Goal: Task Accomplishment & Management: Complete application form

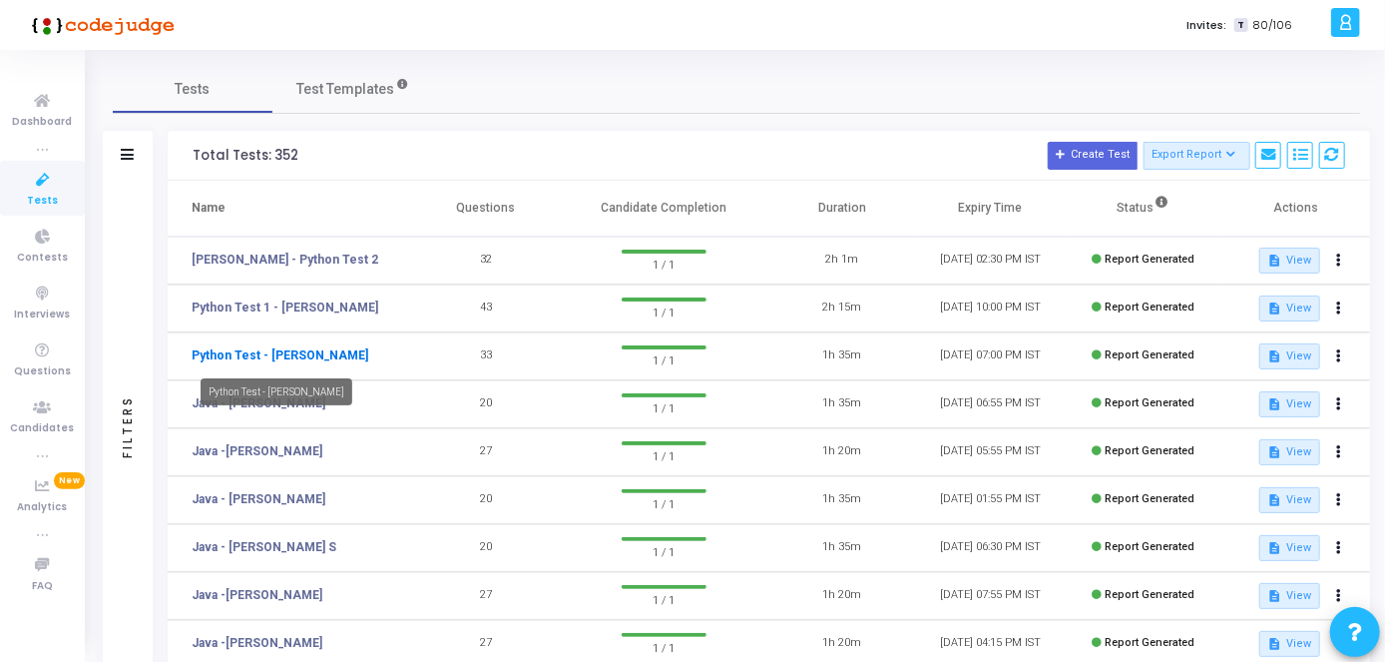
click at [294, 353] on link "Python Test - [PERSON_NAME]" at bounding box center [280, 355] width 177 height 18
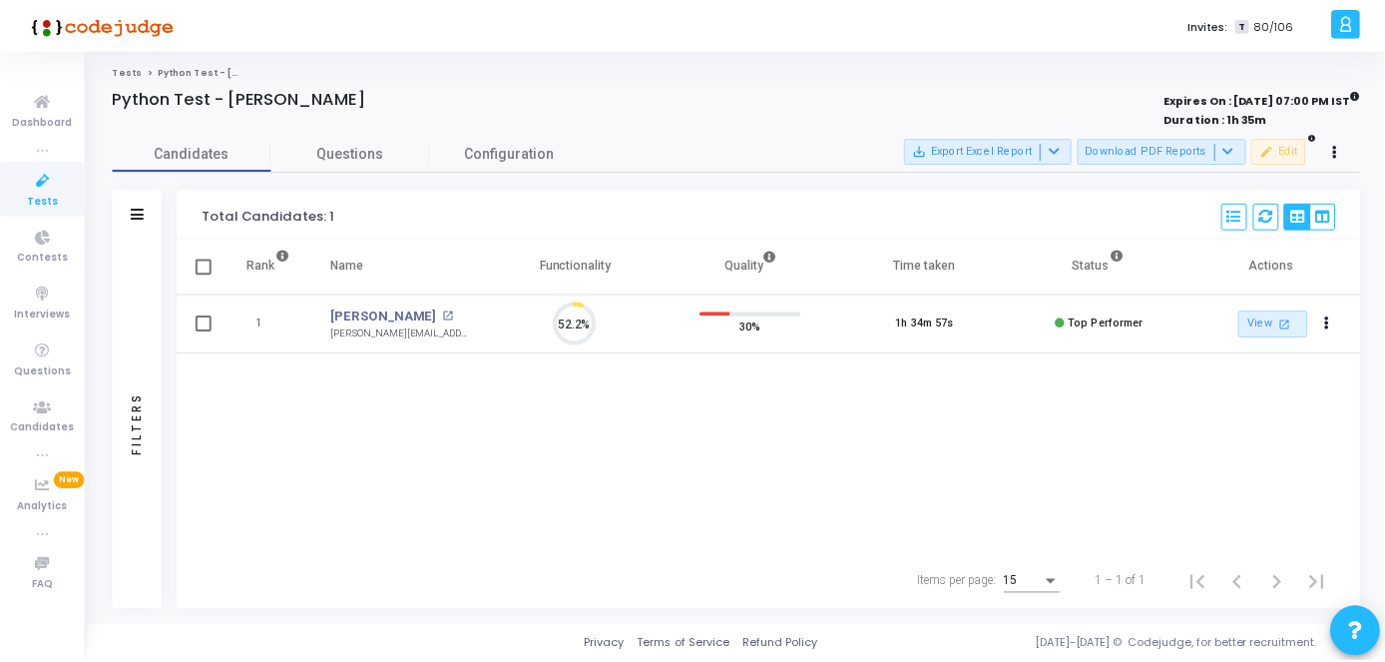
scroll to position [42, 50]
click at [40, 166] on link "Tests" at bounding box center [42, 188] width 85 height 55
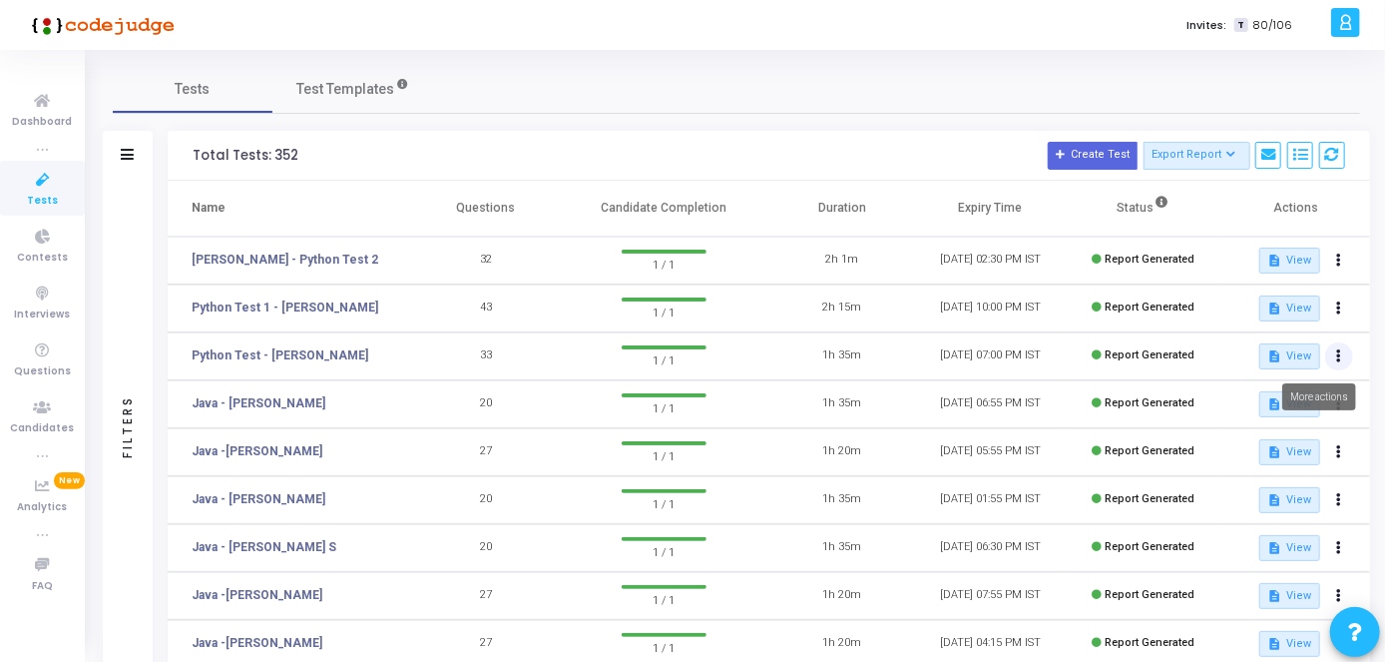
click at [1339, 354] on icon at bounding box center [1339, 356] width 5 height 10
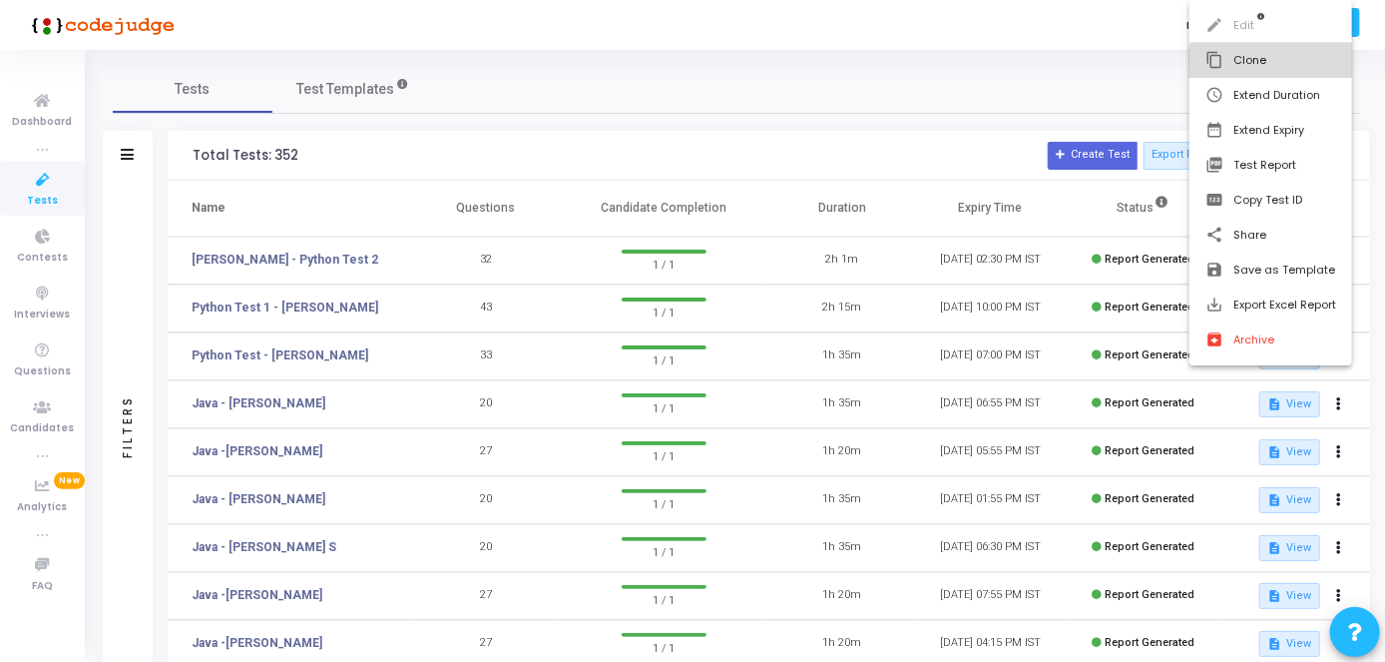
click at [1285, 70] on button "content_copy Clone" at bounding box center [1271, 60] width 163 height 35
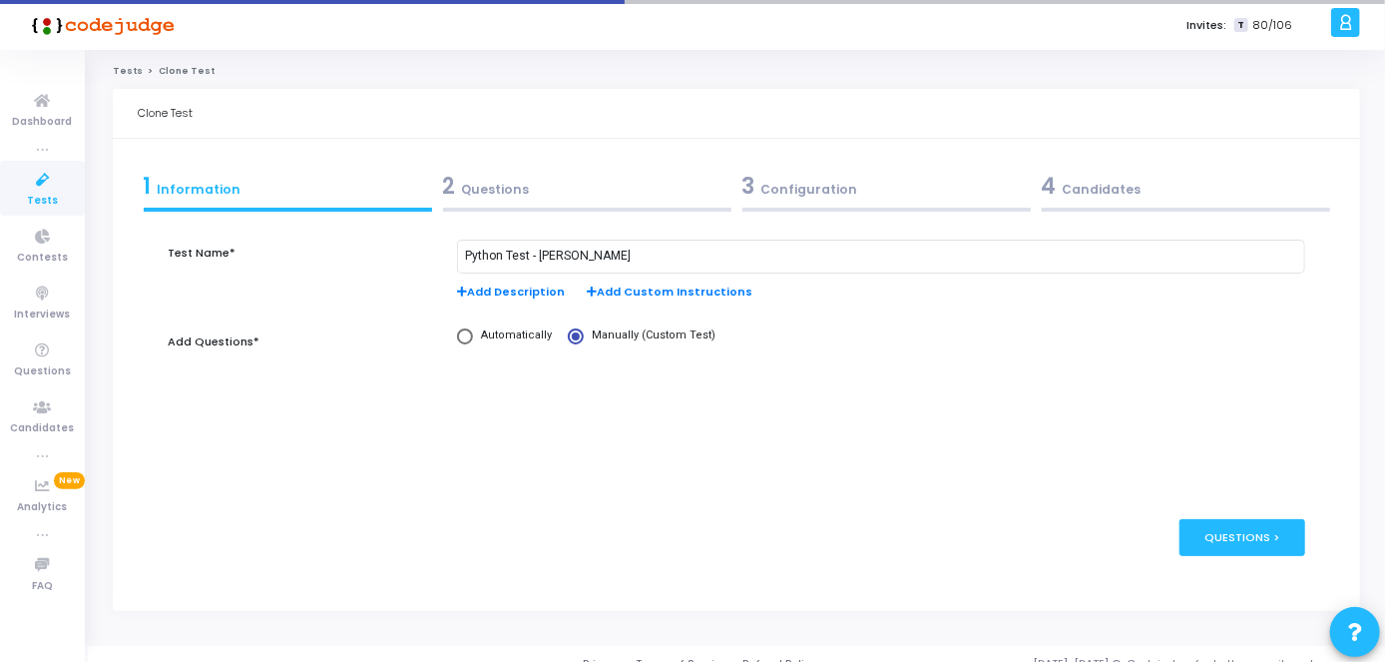
click at [588, 196] on div "2 Questions" at bounding box center [587, 186] width 288 height 33
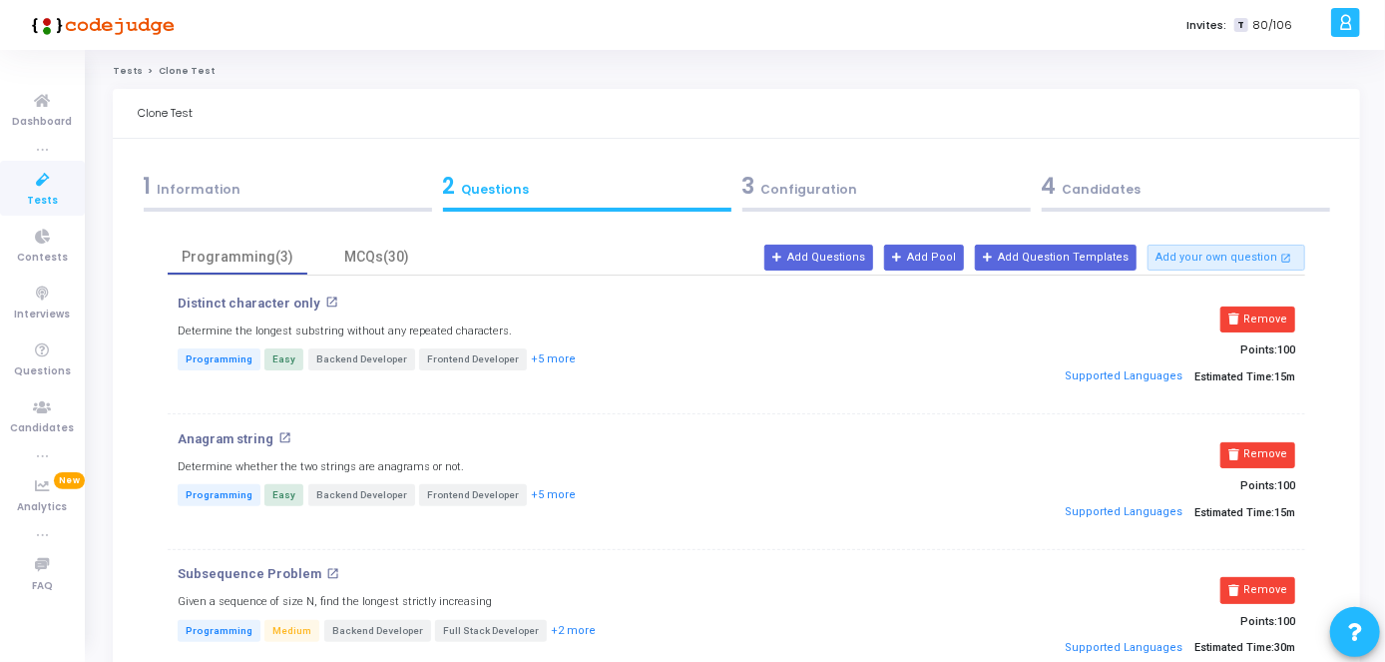
click at [414, 237] on form "Test Name* Python Test - [PERSON_NAME] Add Description Add Custom Instructions …" at bounding box center [737, 519] width 1138 height 603
click at [411, 268] on div "MCQs(30)" at bounding box center [377, 257] width 140 height 35
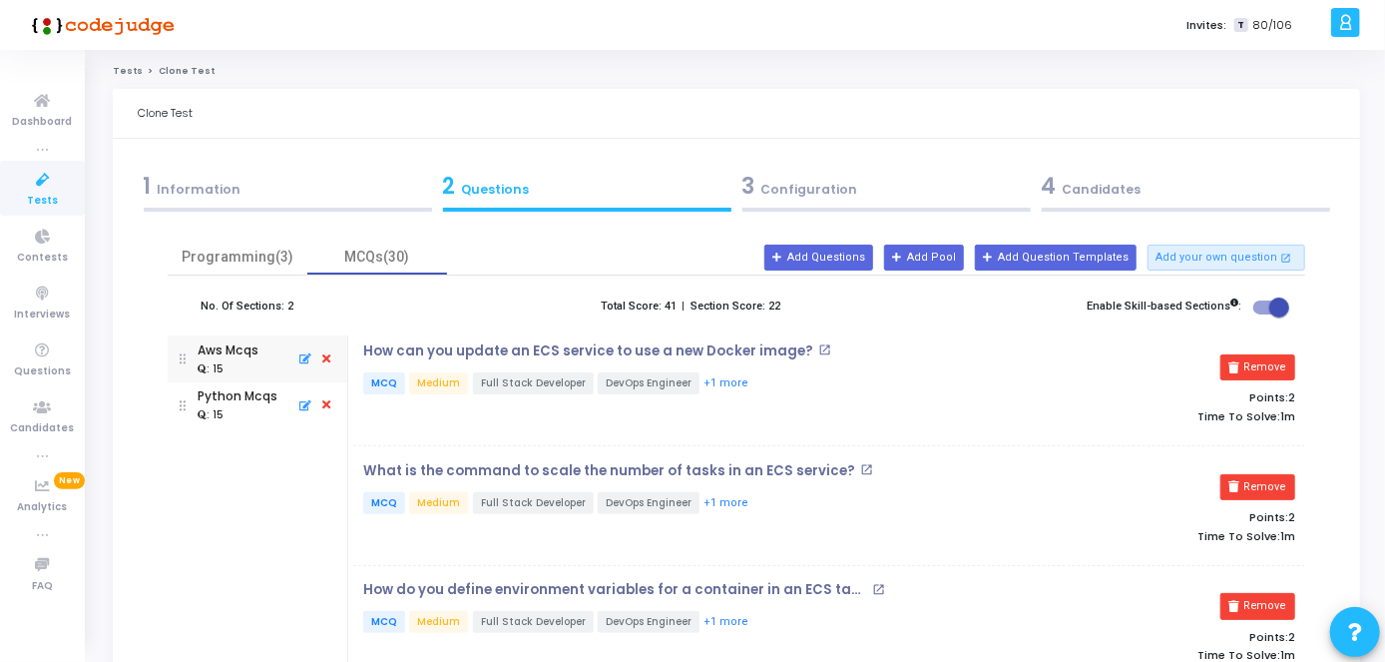
click at [280, 166] on div "1 Information" at bounding box center [287, 191] width 299 height 54
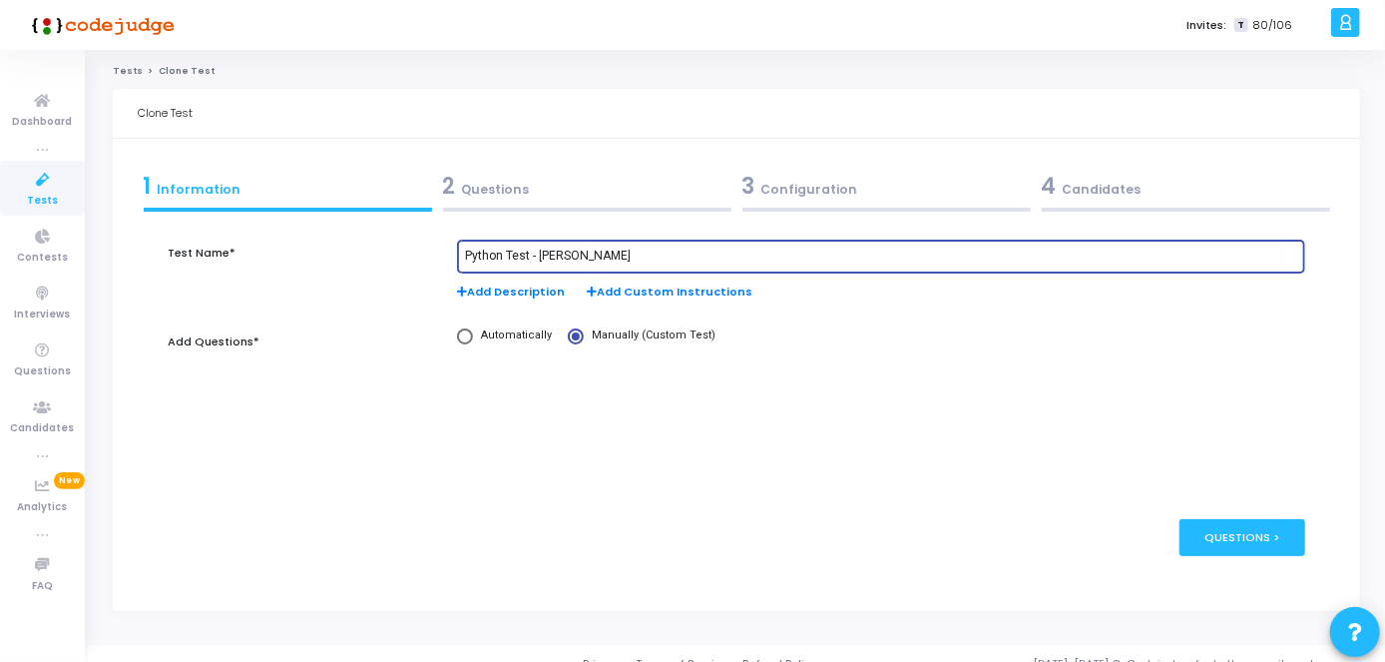
click at [685, 253] on input "Python Test - [PERSON_NAME]" at bounding box center [881, 257] width 832 height 14
paste input "Katha [PERSON_NAME] [PERSON_NAME]"
type input "Python Test - Katha [PERSON_NAME] [PERSON_NAME]"
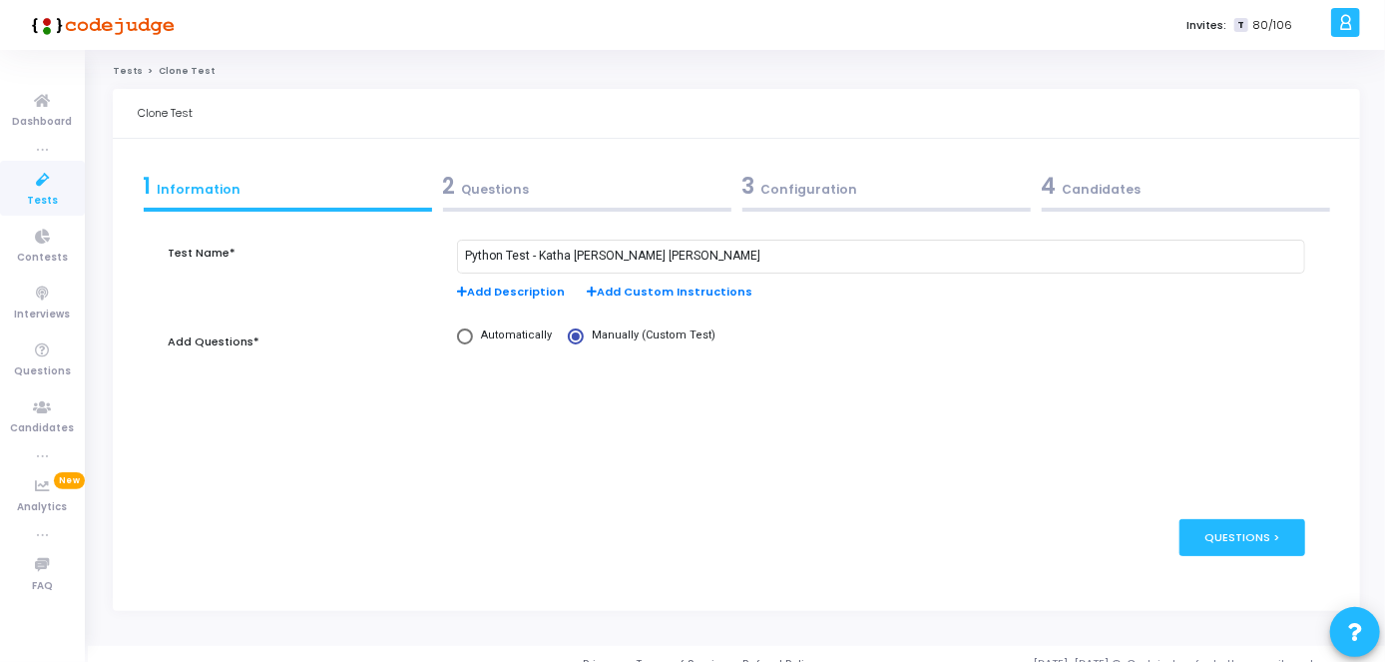
click at [564, 179] on div "2 Questions" at bounding box center [587, 186] width 288 height 33
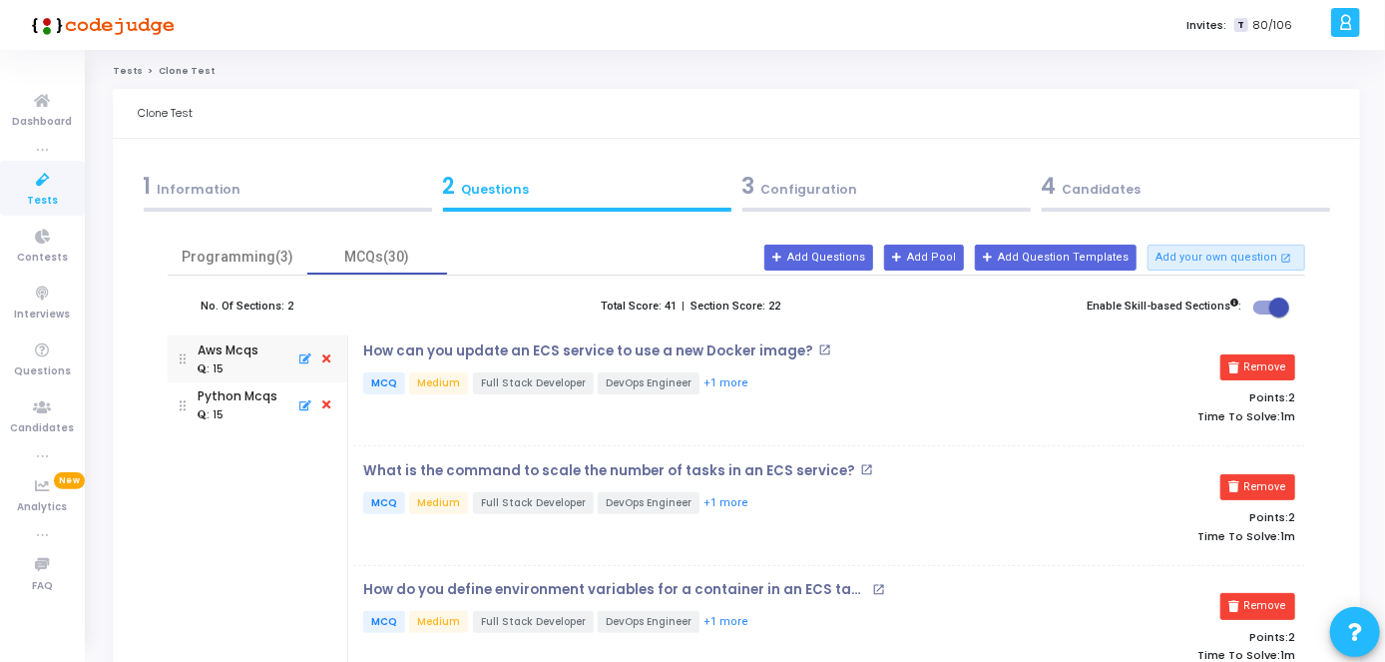
click at [854, 171] on div "3 Configuration" at bounding box center [887, 186] width 288 height 33
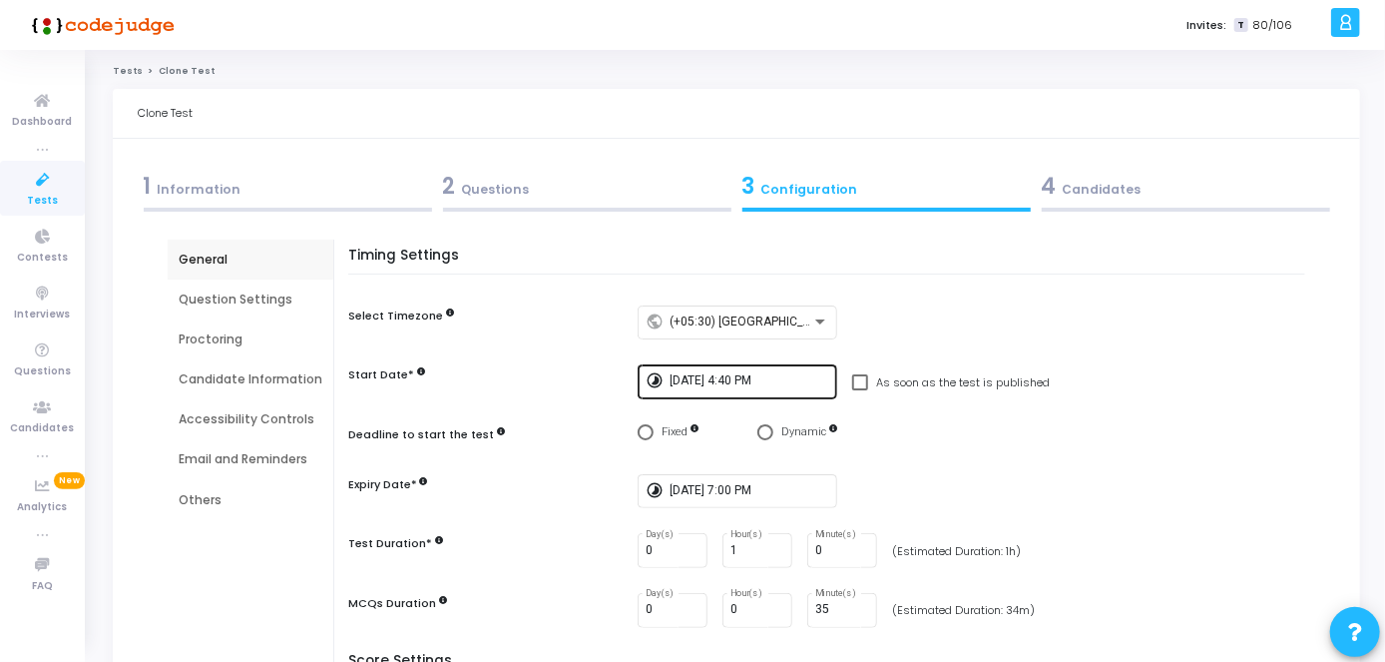
click at [773, 369] on div "[DATE] 4:40 PM" at bounding box center [750, 380] width 160 height 37
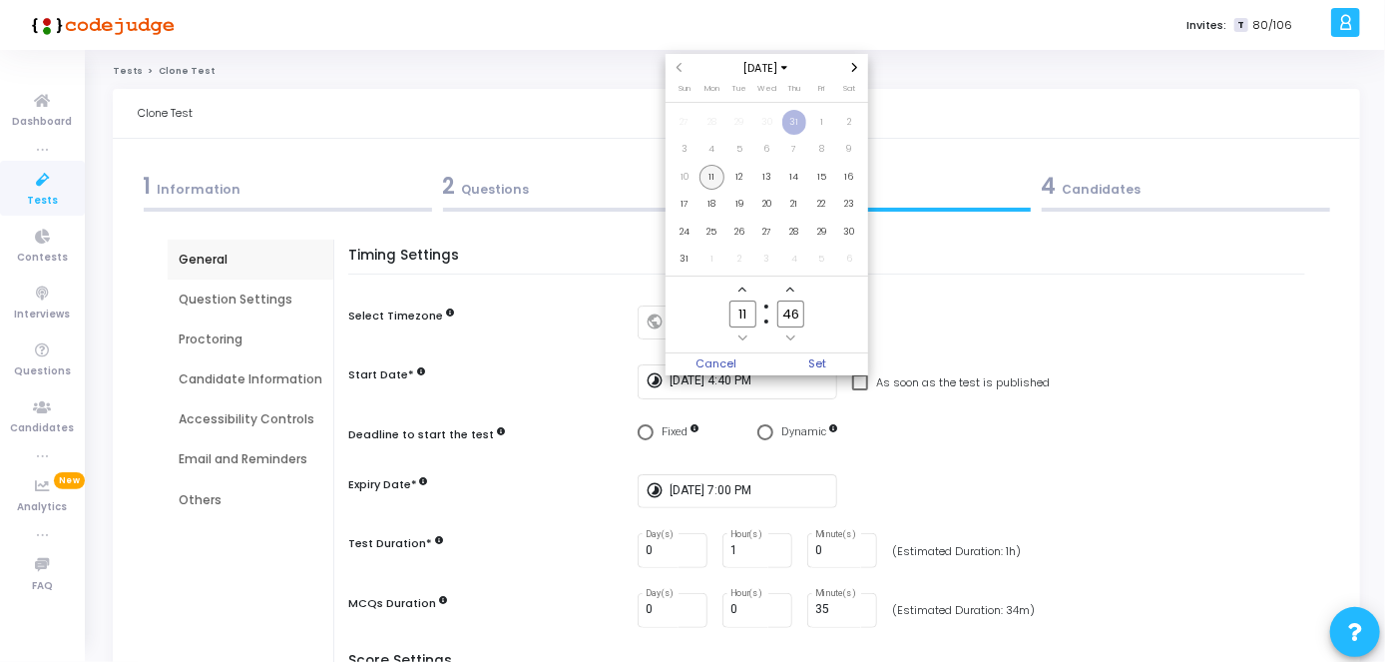
click at [714, 179] on span "11" at bounding box center [712, 177] width 25 height 25
click at [748, 317] on input "11" at bounding box center [743, 313] width 26 height 27
type input "12"
click at [798, 324] on input "46" at bounding box center [790, 313] width 26 height 27
type input "4"
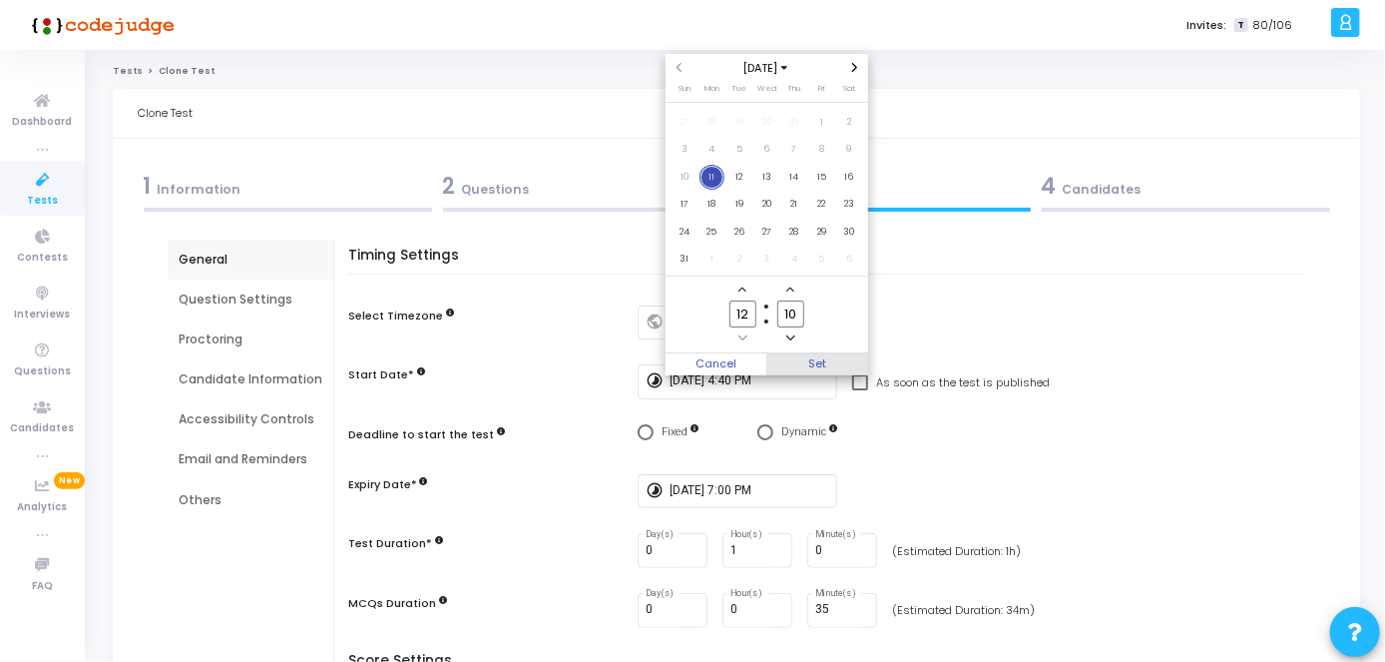
type input "10"
click at [808, 357] on span "Set" at bounding box center [817, 364] width 102 height 22
type input "[DATE] 12:10 PM"
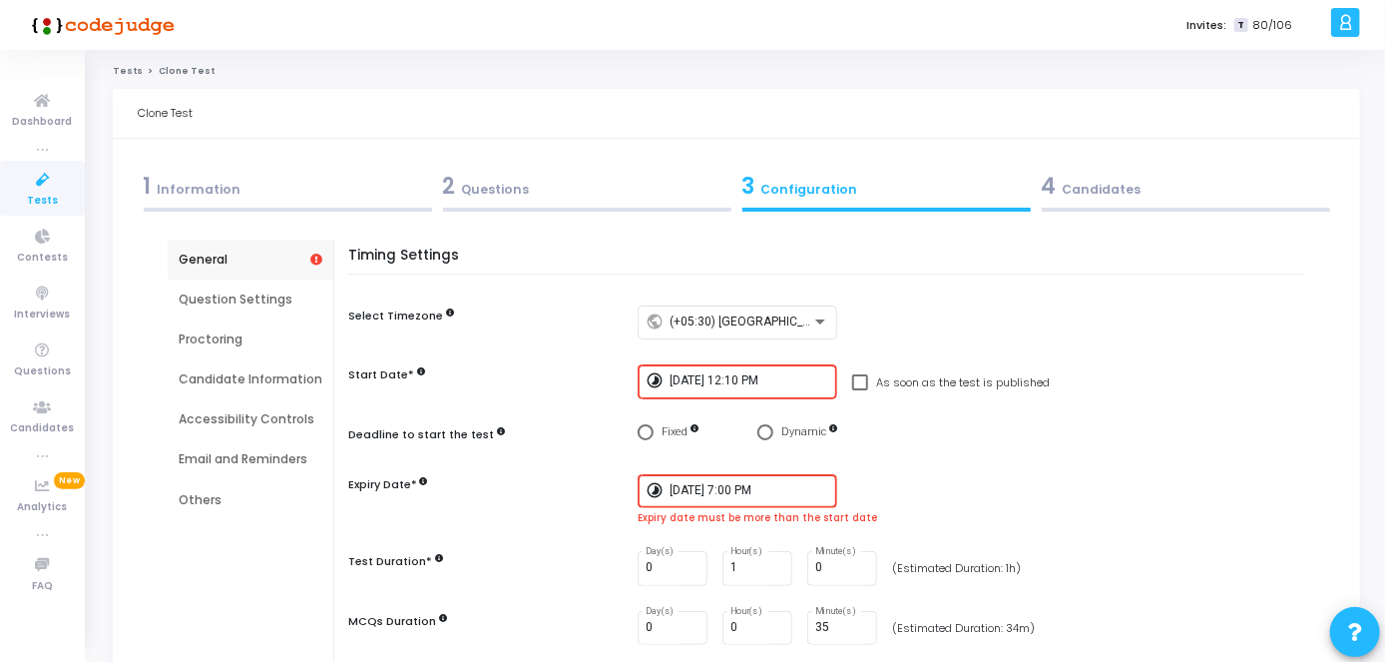
click at [760, 498] on div "[DATE] 7:00 PM" at bounding box center [750, 489] width 160 height 37
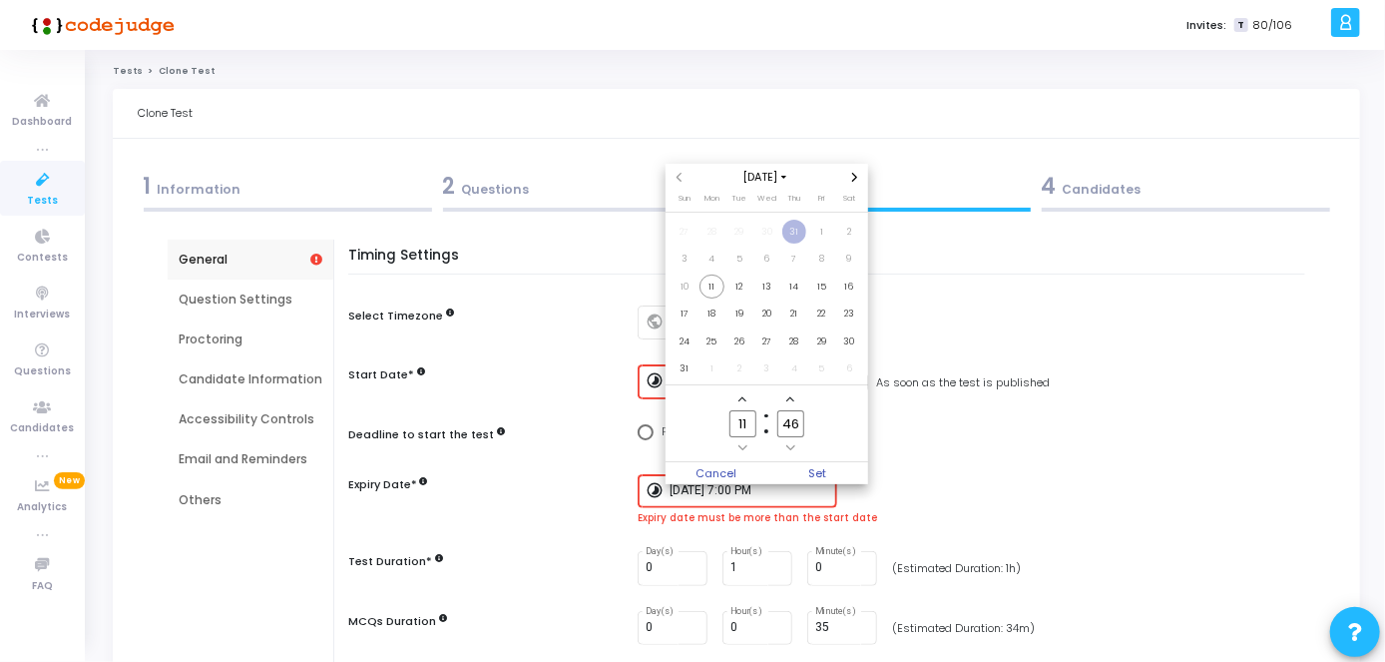
click at [751, 422] on input "11" at bounding box center [743, 423] width 26 height 27
type input "14"
click at [800, 421] on input "46" at bounding box center [790, 423] width 26 height 27
type input "4"
type input "3"
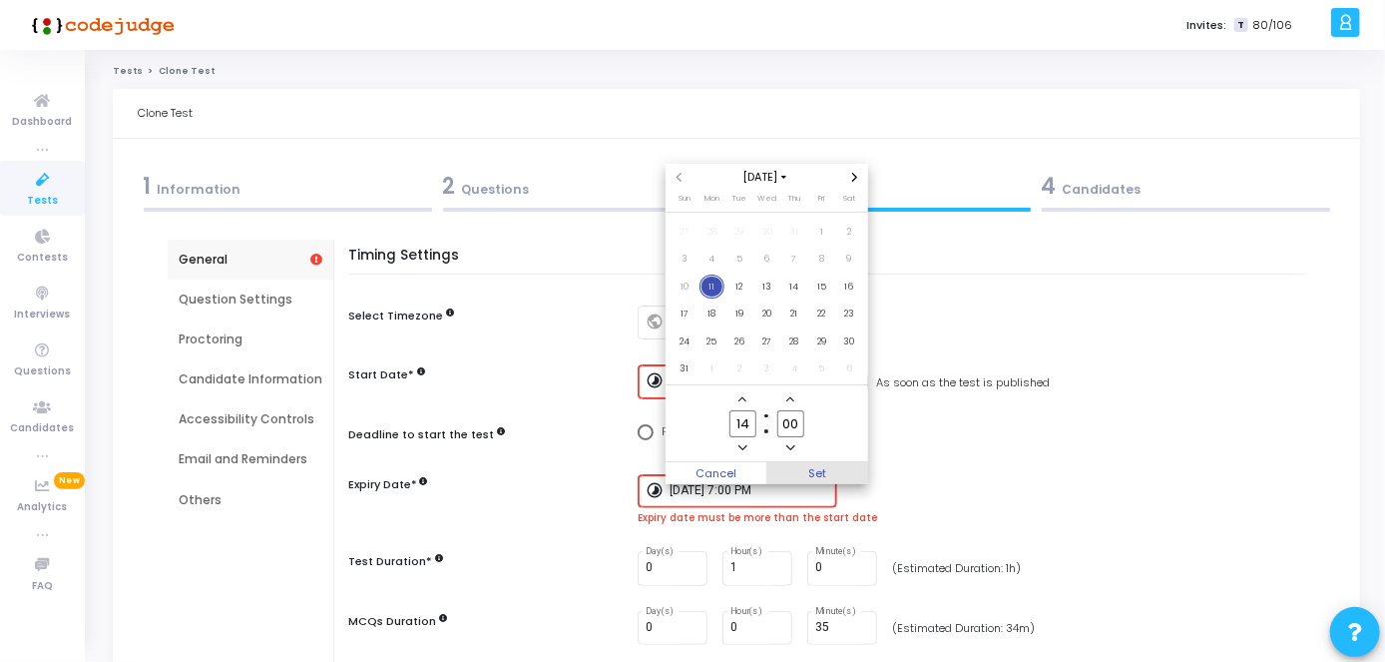
type input "00"
click at [837, 470] on span "Set" at bounding box center [817, 473] width 102 height 22
type input "[DATE] 2:00 PM"
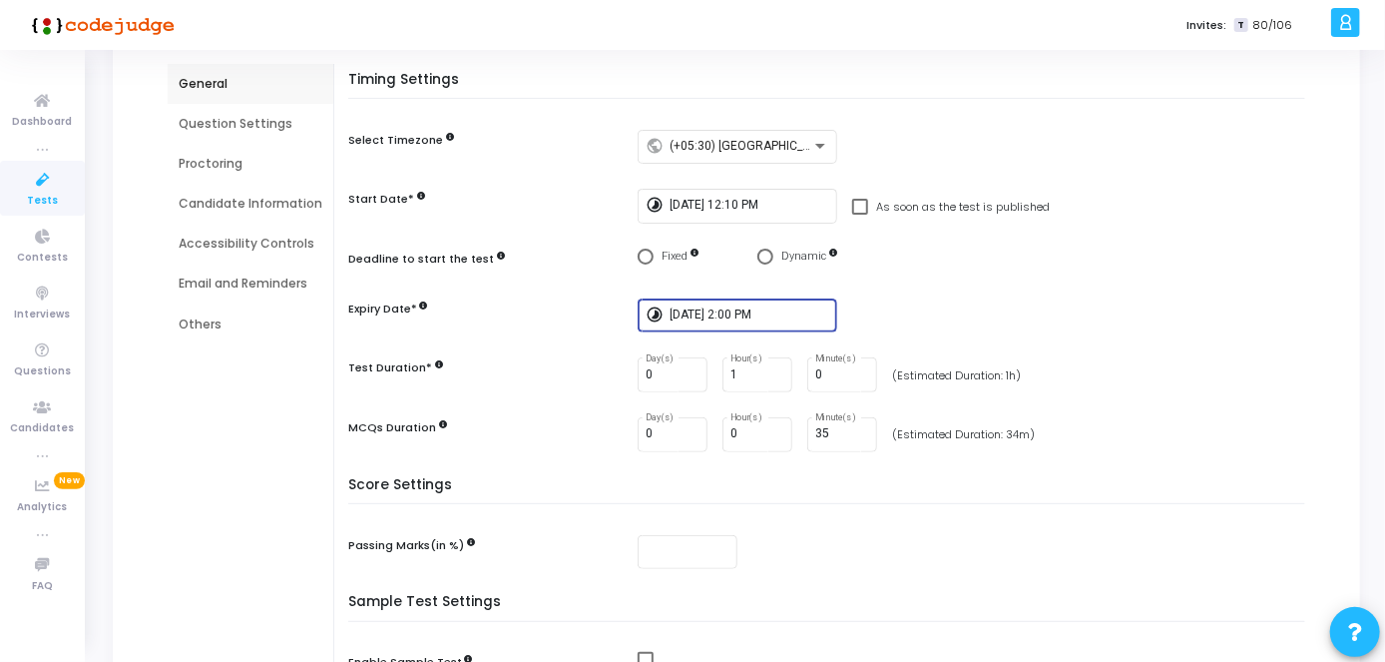
scroll to position [170, 0]
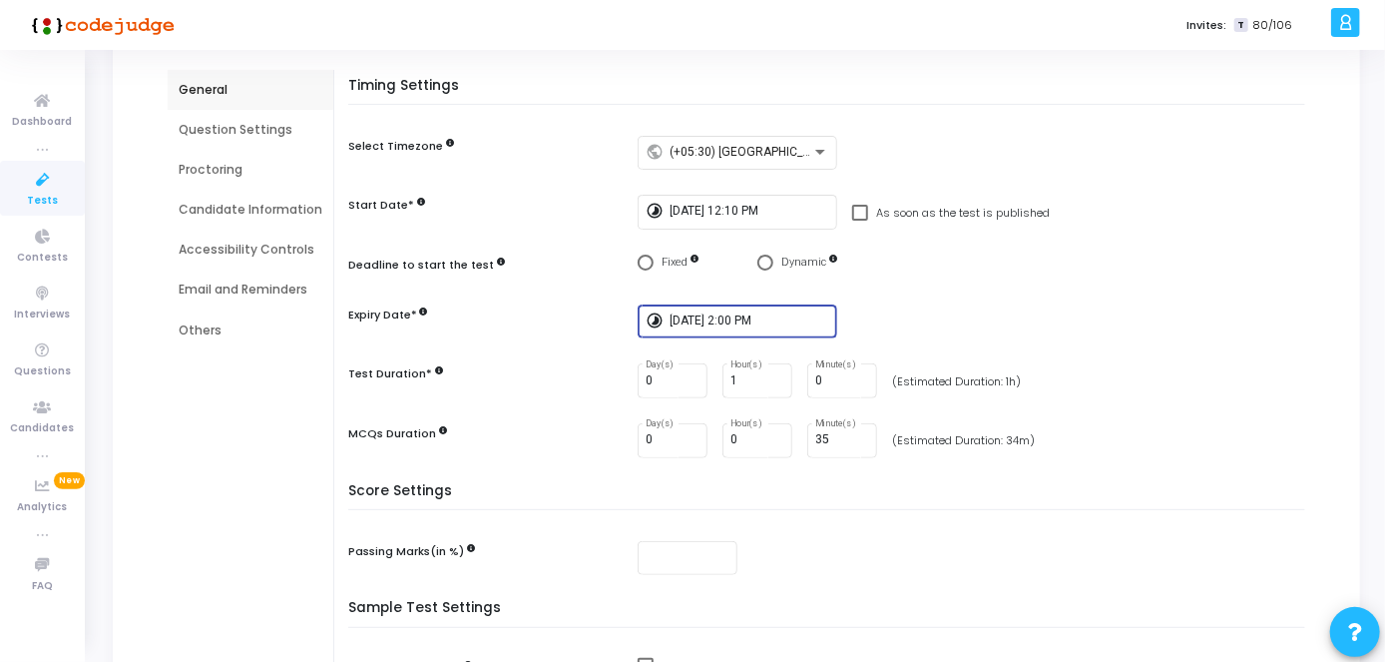
click at [773, 317] on input "[DATE] 2:00 PM" at bounding box center [750, 321] width 160 height 14
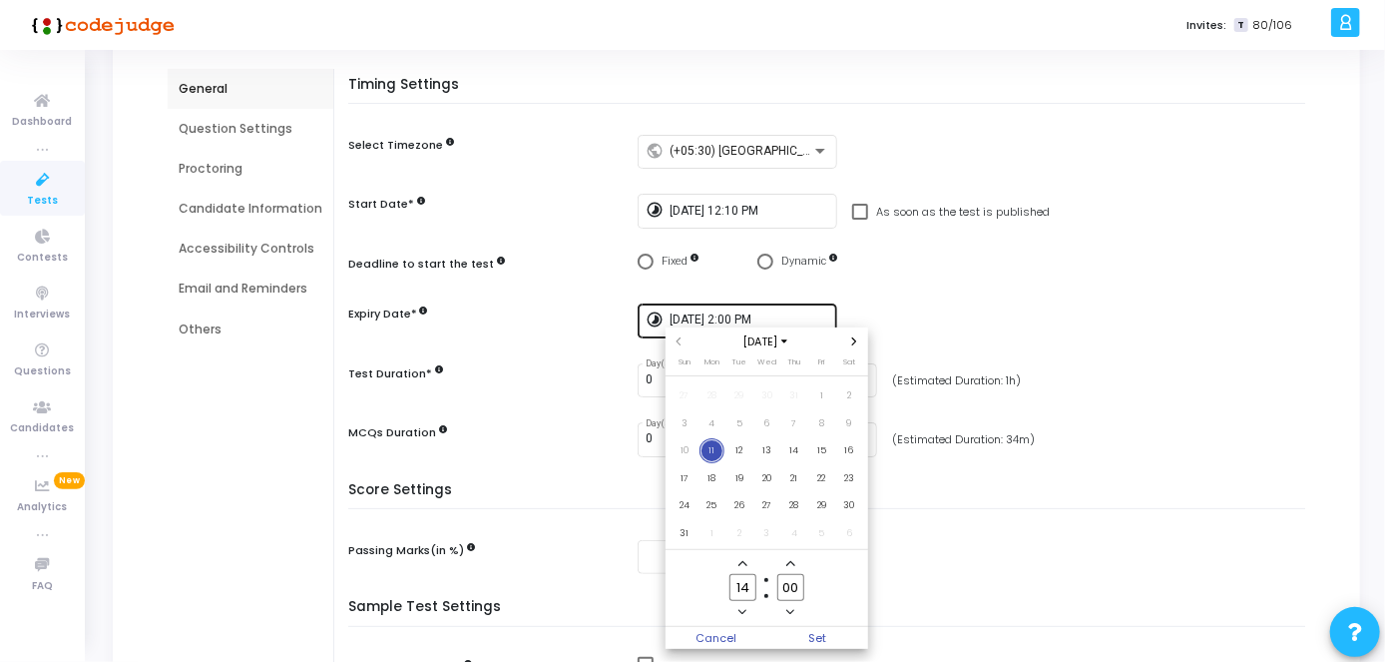
scroll to position [0, 0]
click at [799, 591] on input "00" at bounding box center [790, 587] width 26 height 27
type input "0"
type input "10"
click at [809, 643] on span "Set" at bounding box center [817, 638] width 102 height 22
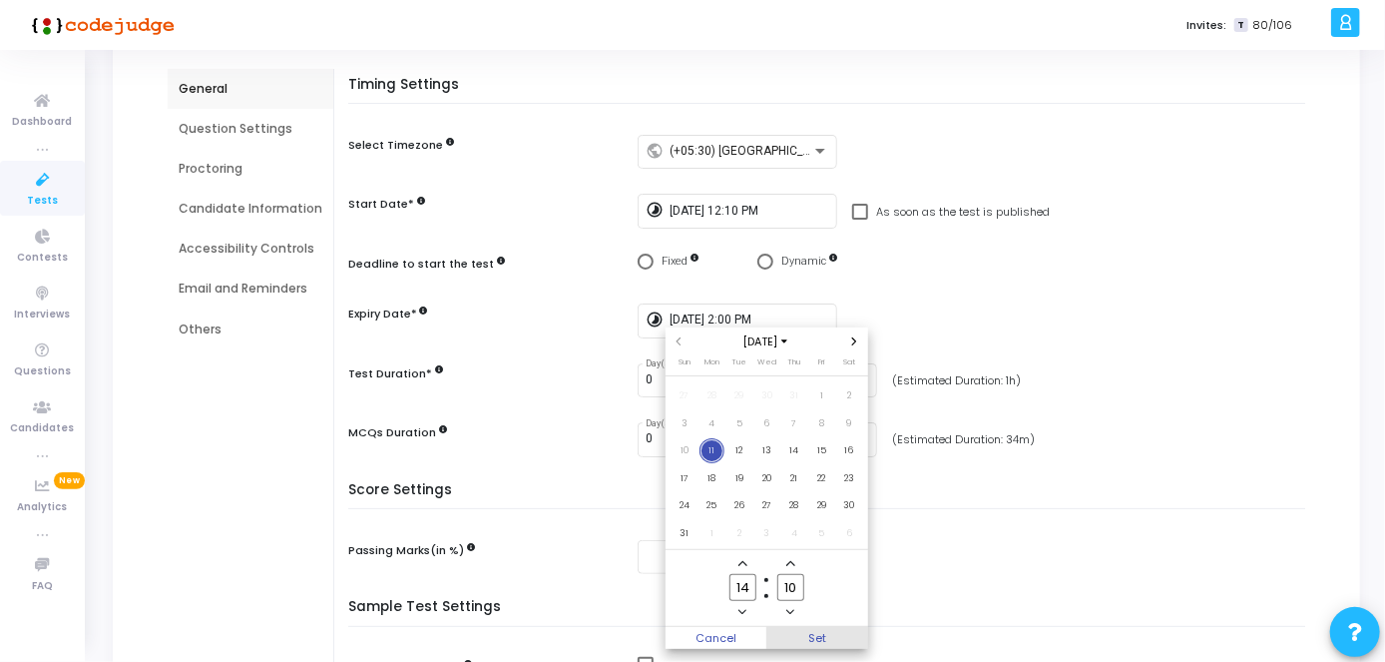
type input "[DATE] 2:10 PM"
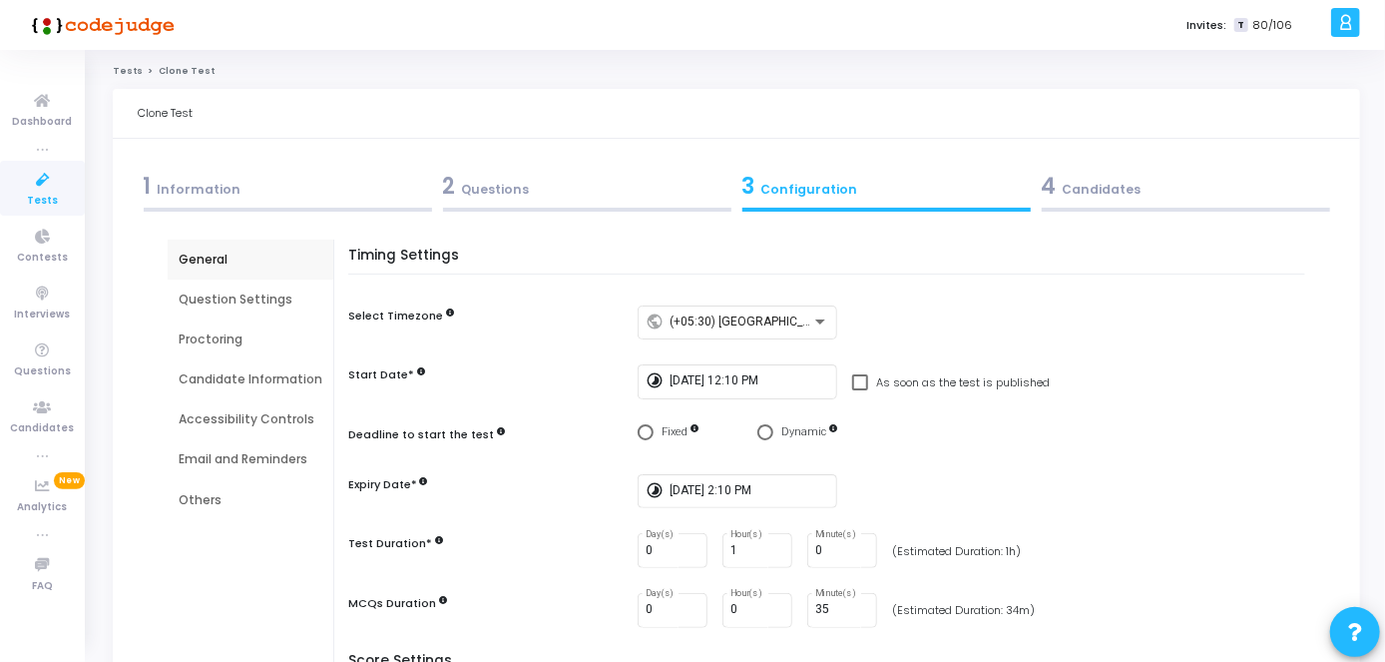
click at [1056, 182] on div "4 Candidates" at bounding box center [1186, 186] width 288 height 33
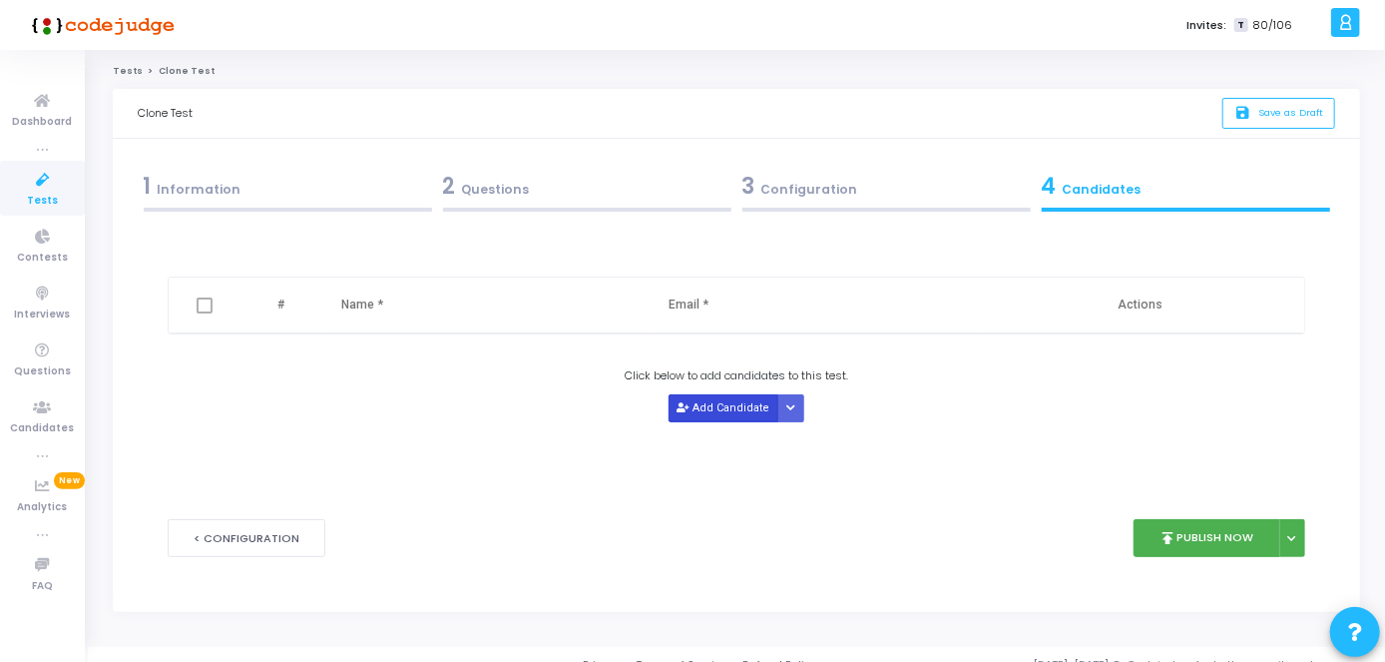
click at [692, 411] on button "Add Candidate" at bounding box center [724, 407] width 110 height 27
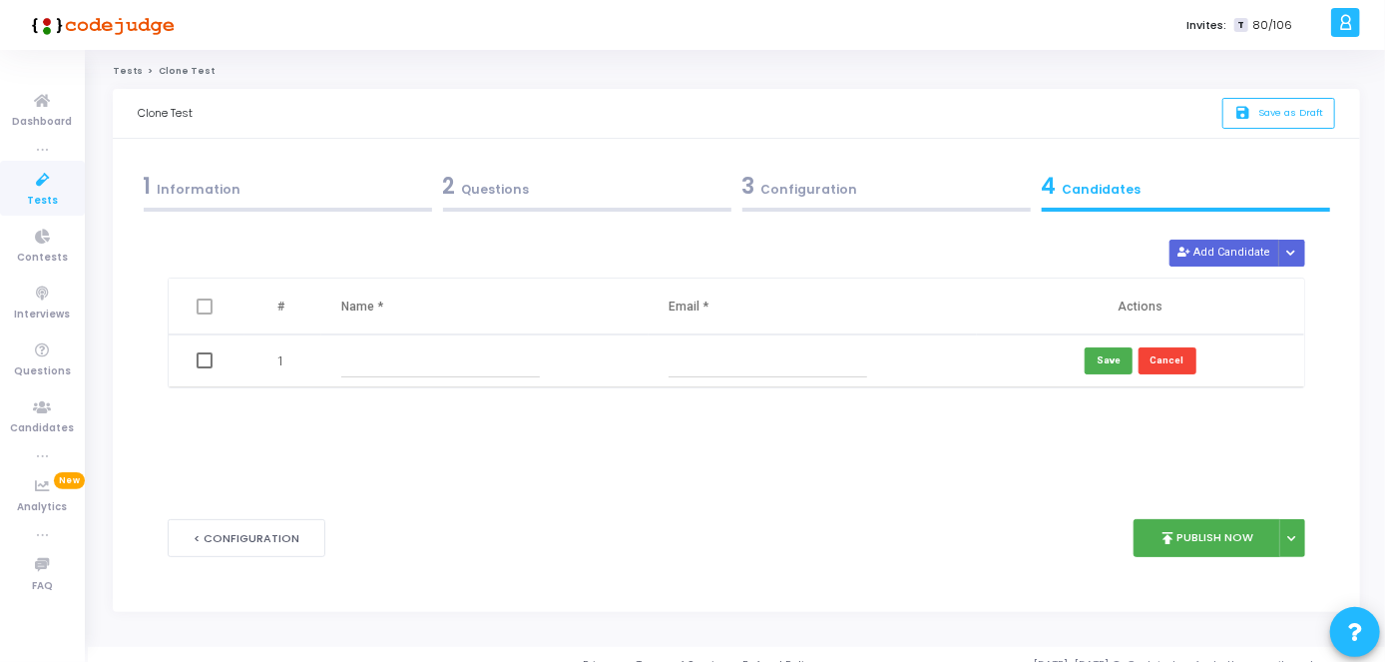
click at [436, 364] on input "text" at bounding box center [440, 360] width 199 height 33
paste input "Katha [PERSON_NAME] [PERSON_NAME]"
type input "Katha [PERSON_NAME] [PERSON_NAME]"
click at [677, 349] on input "text" at bounding box center [768, 360] width 199 height 33
paste input "[EMAIL_ADDRESS][DOMAIN_NAME]"
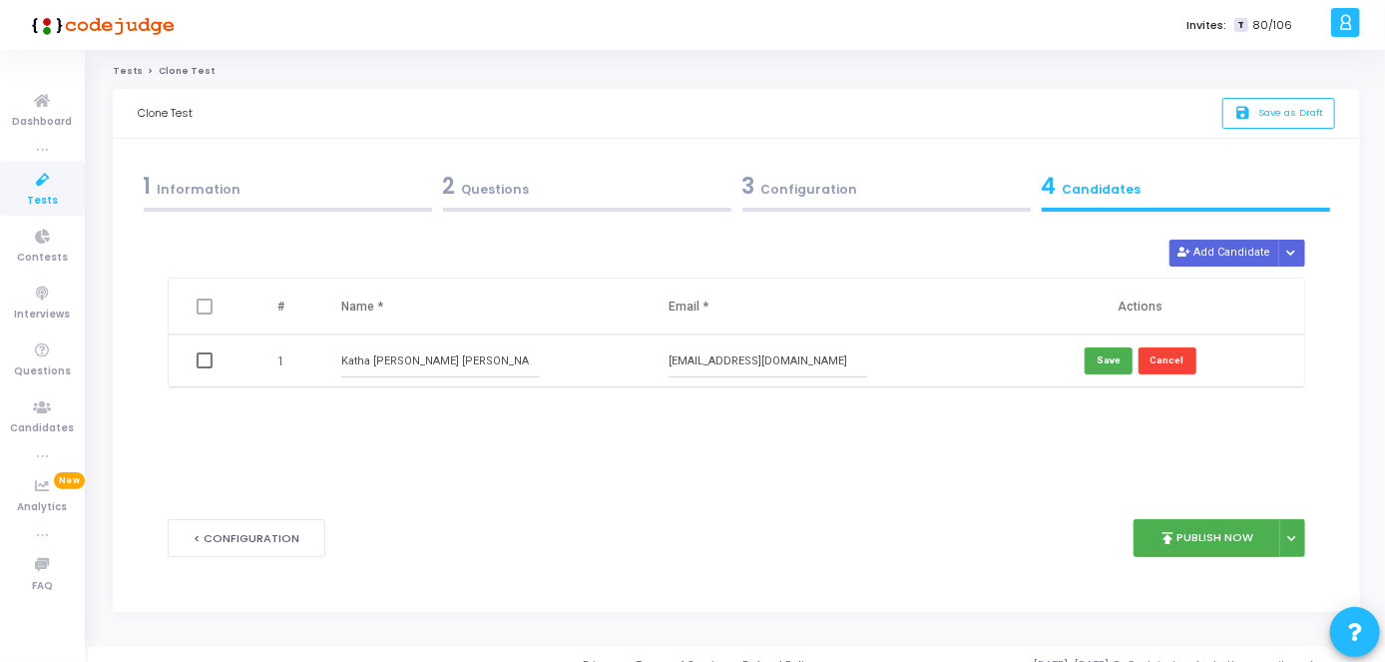
scroll to position [0, 4]
type input "[EMAIL_ADDRESS][DOMAIN_NAME]"
click at [1285, 112] on span "Save as Draft" at bounding box center [1291, 112] width 65 height 13
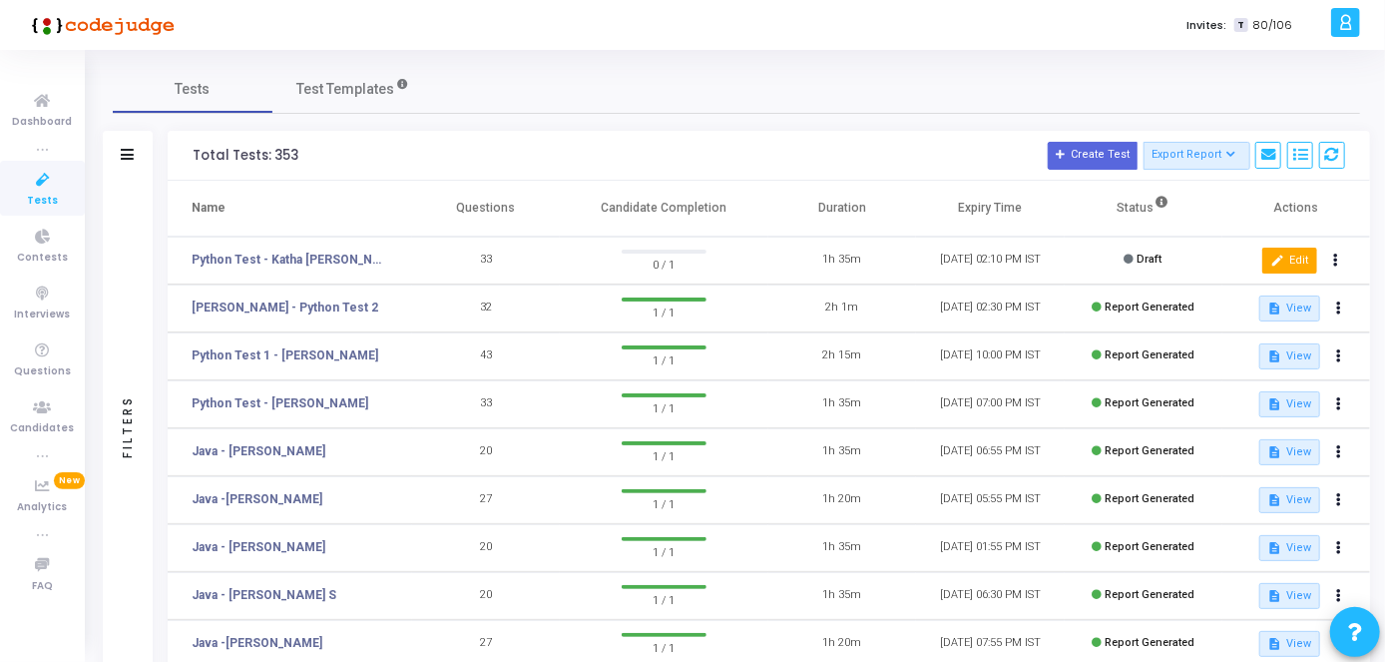
click at [1282, 269] on button "edit Edit" at bounding box center [1290, 261] width 55 height 26
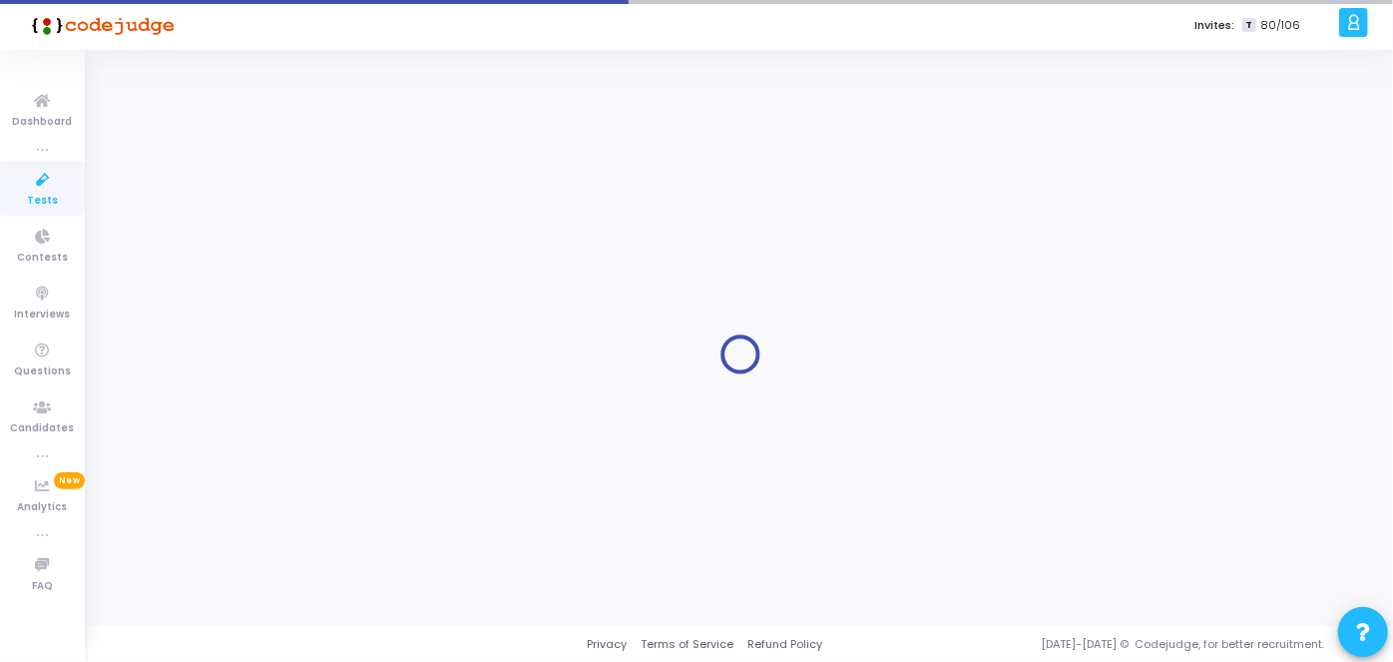
type input "Python Test - Katha [PERSON_NAME] [PERSON_NAME]"
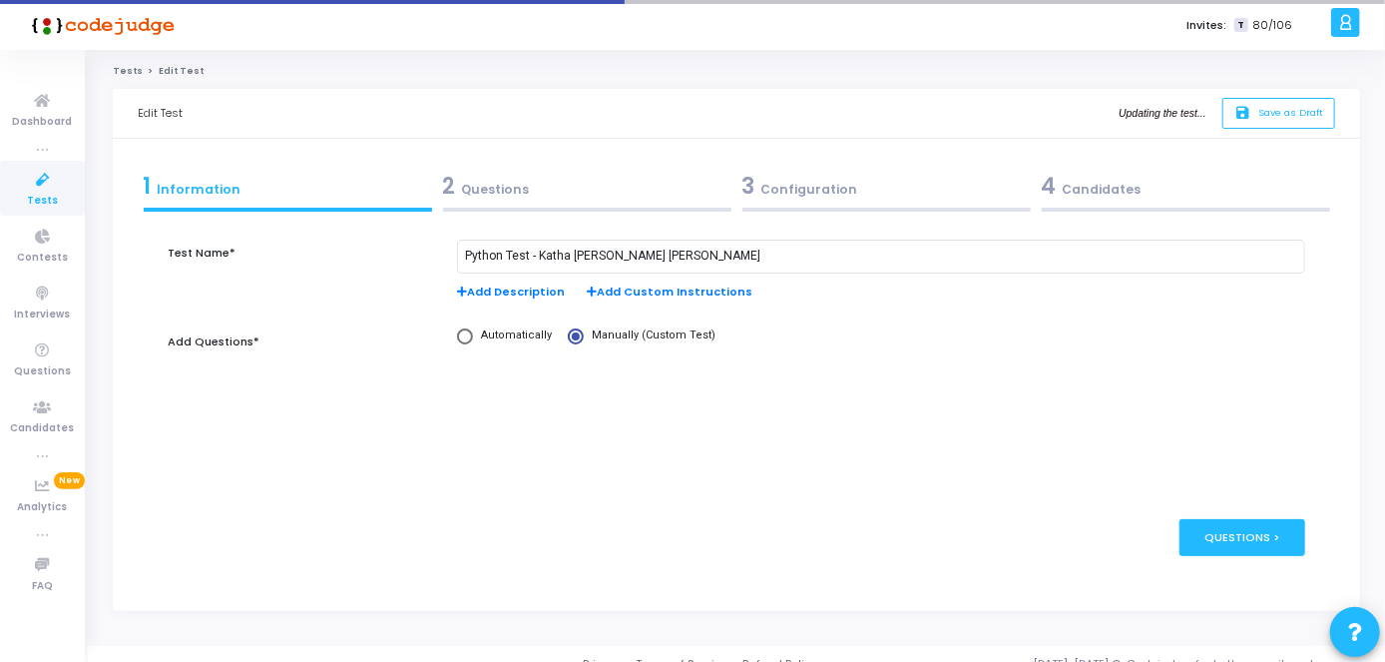
click at [1099, 184] on div "4 Candidates" at bounding box center [1186, 186] width 288 height 33
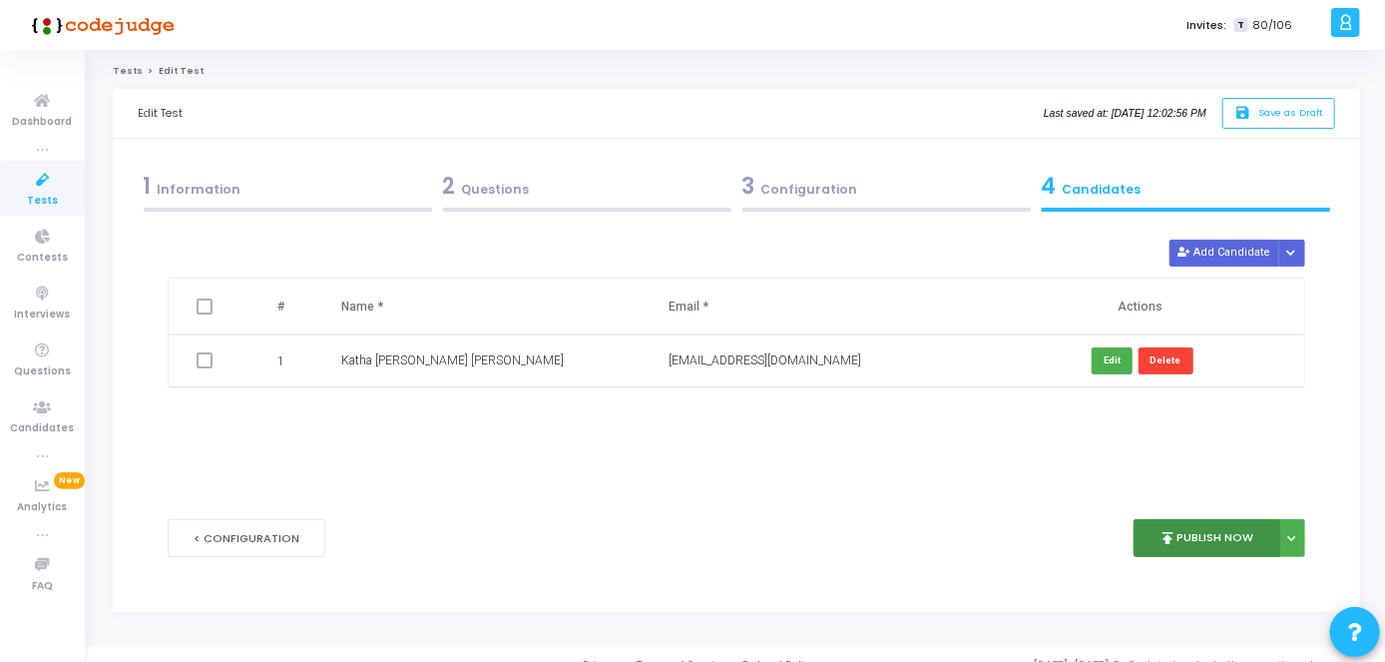
click at [1217, 534] on button "publish Publish Now" at bounding box center [1207, 538] width 147 height 39
